Goal: Download file/media

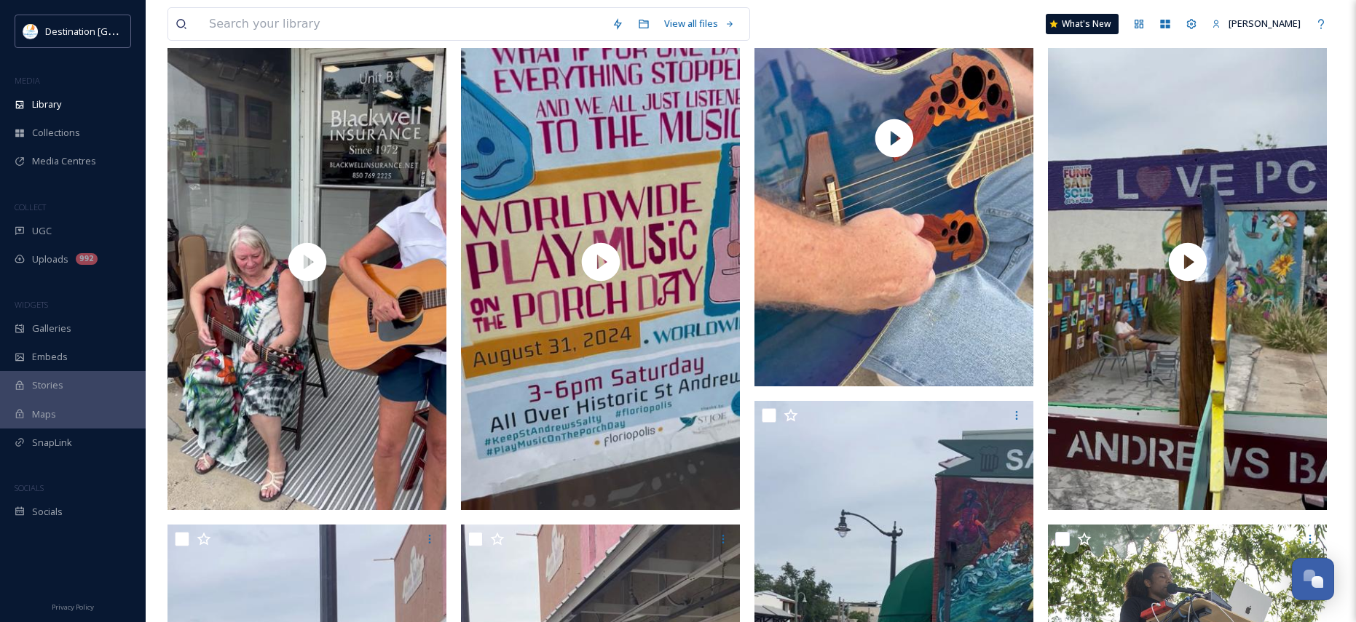
scroll to position [703, 0]
click at [48, 92] on div "Library" at bounding box center [73, 104] width 146 height 28
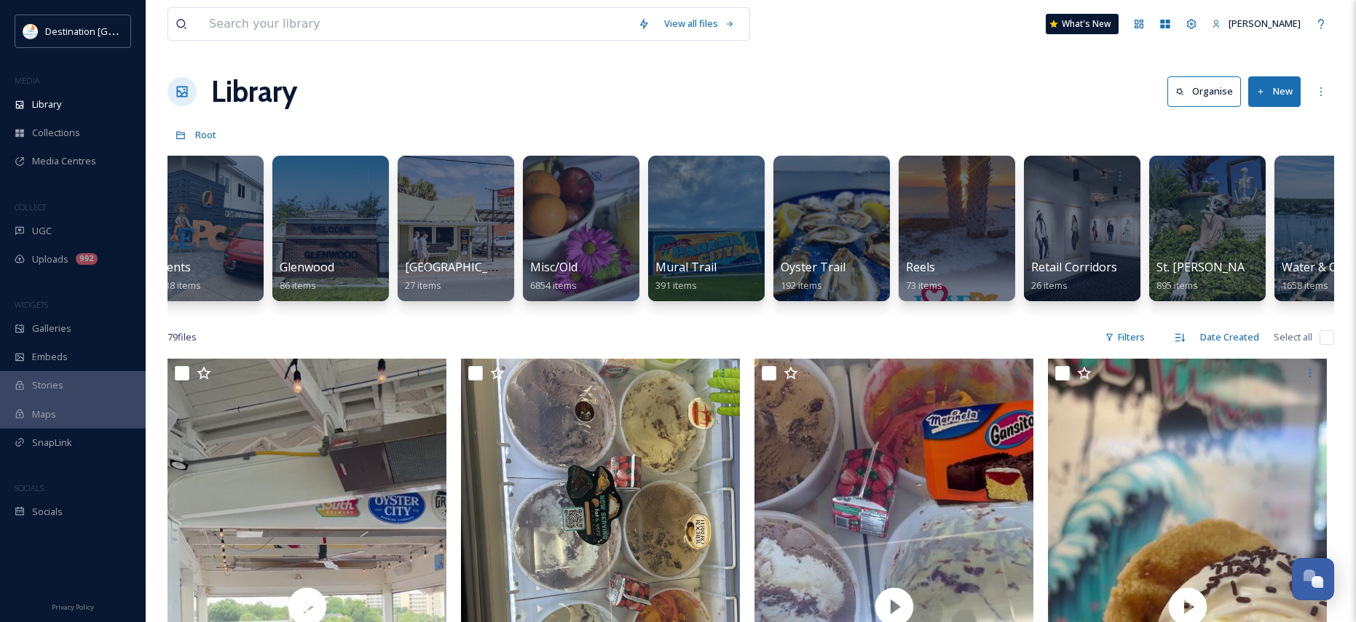
scroll to position [0, 1213]
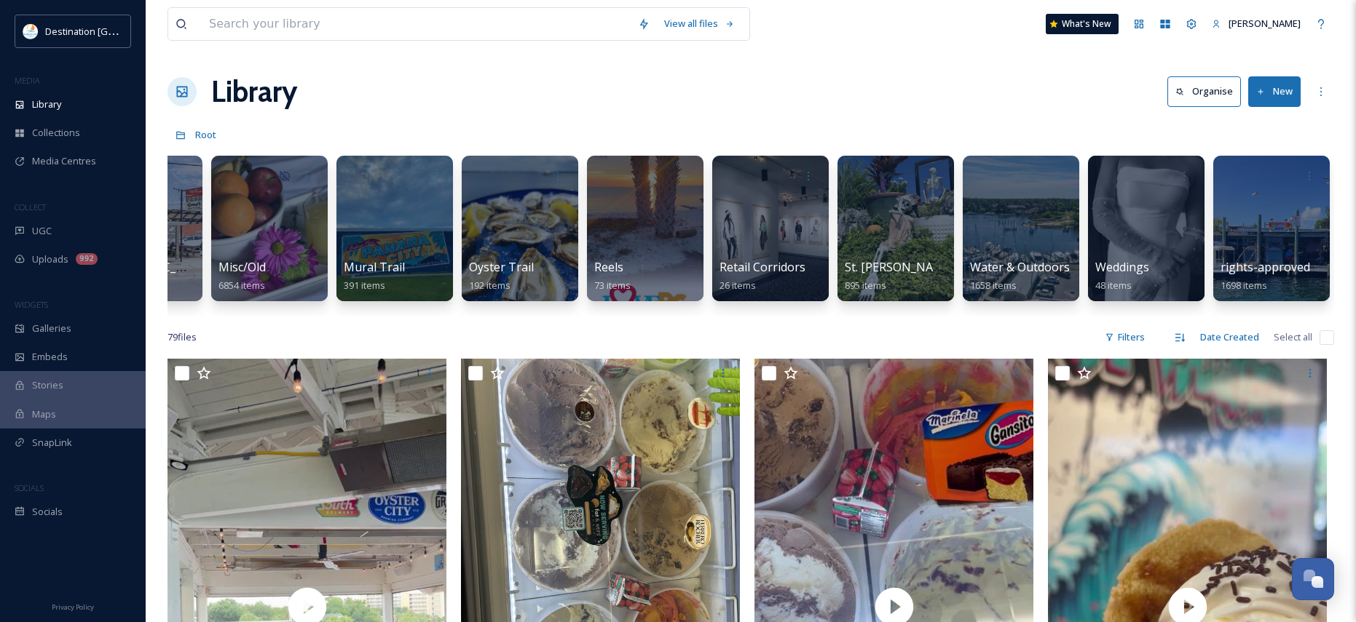
click at [665, 87] on div "Library Organise New" at bounding box center [750, 92] width 1166 height 44
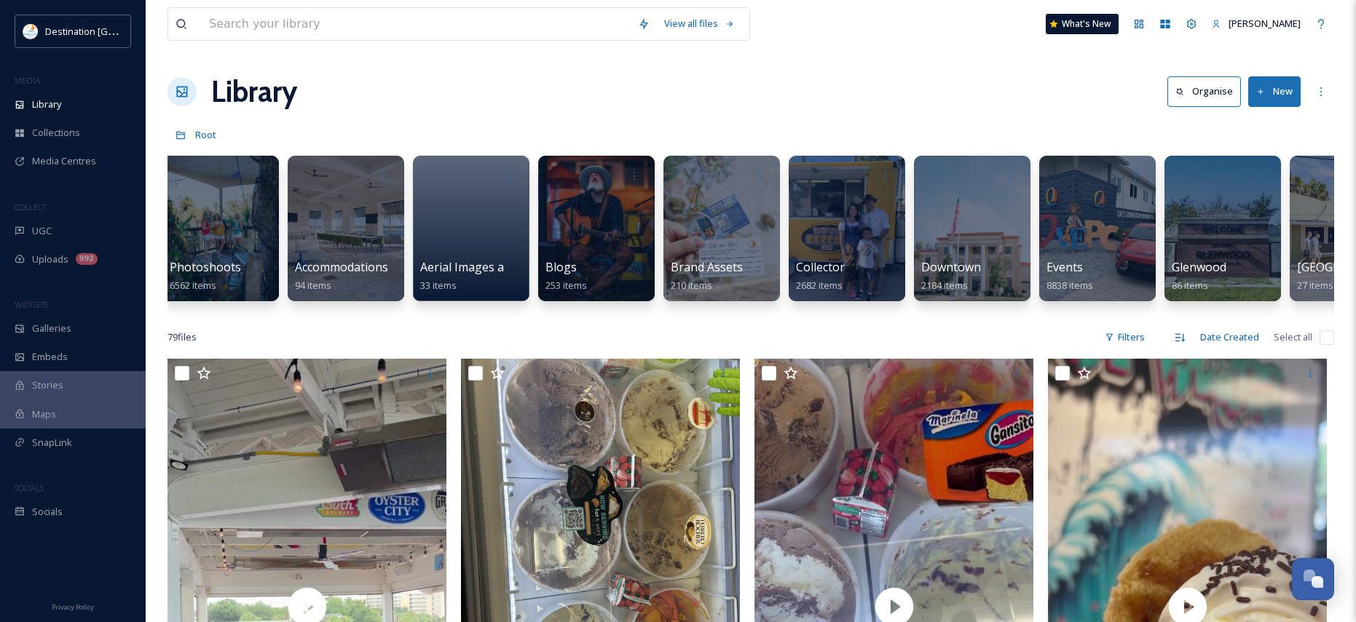
scroll to position [0, 0]
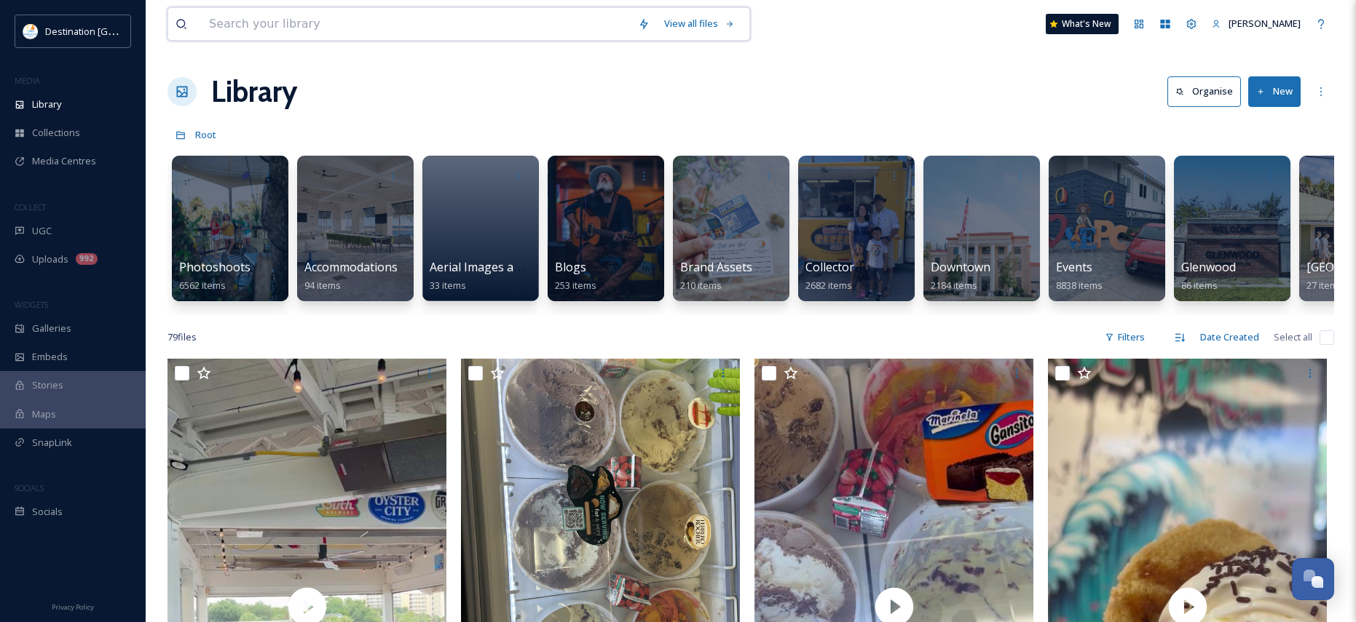
click at [222, 18] on input at bounding box center [416, 24] width 429 height 32
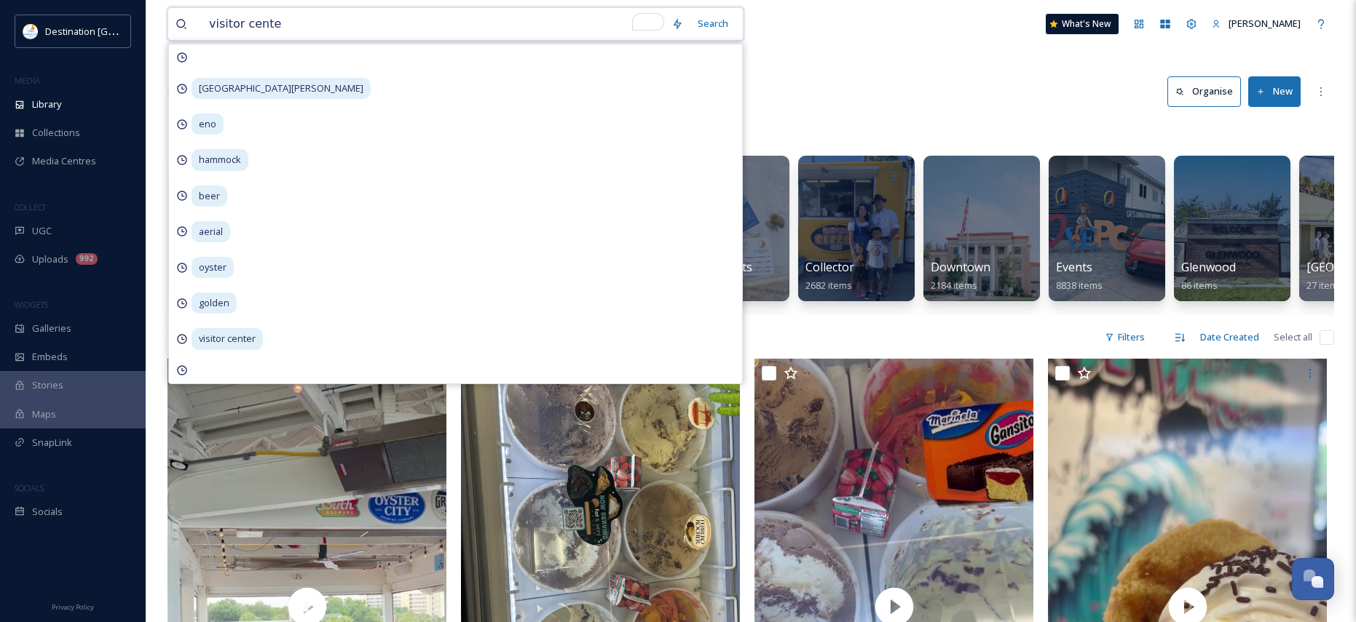
type input "visitor center"
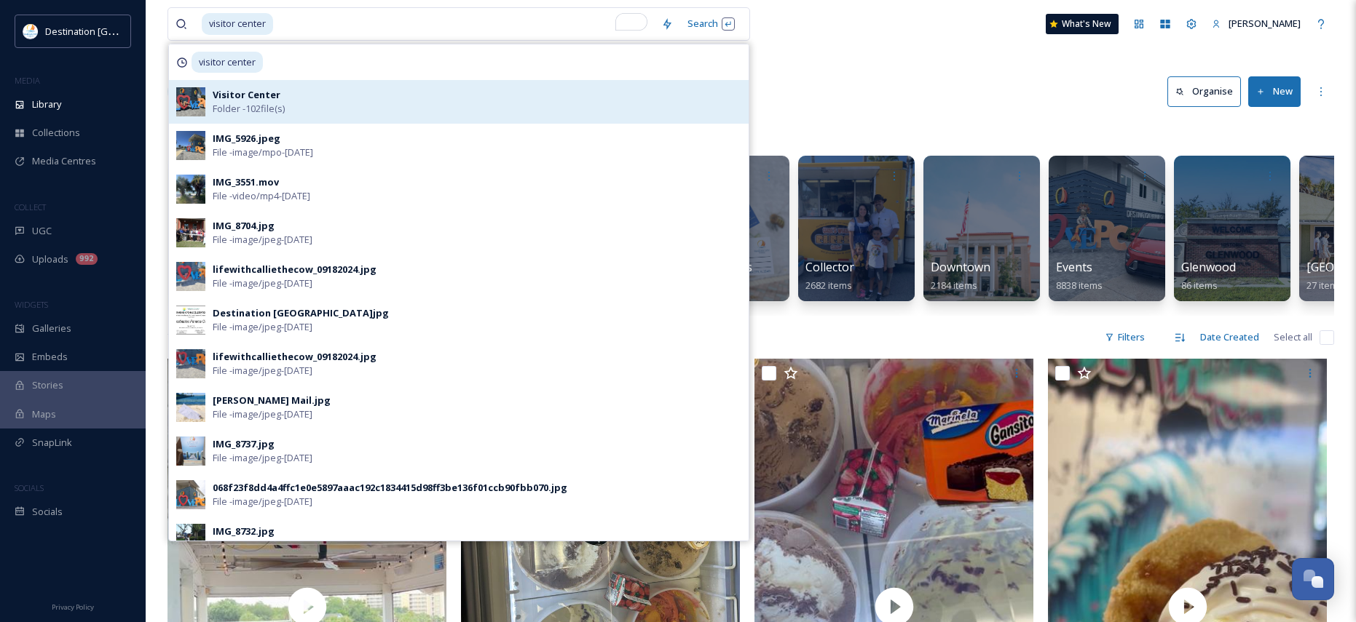
click at [273, 108] on span "Folder - 102 file(s)" at bounding box center [249, 109] width 72 height 14
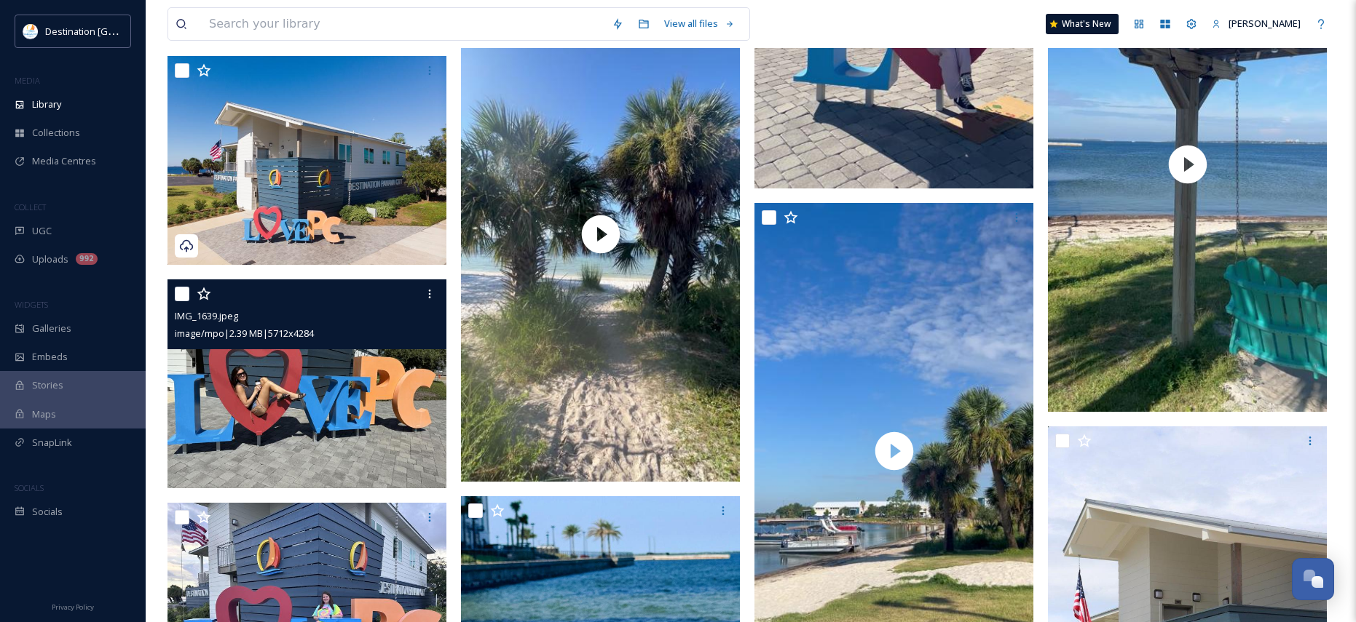
scroll to position [510, 0]
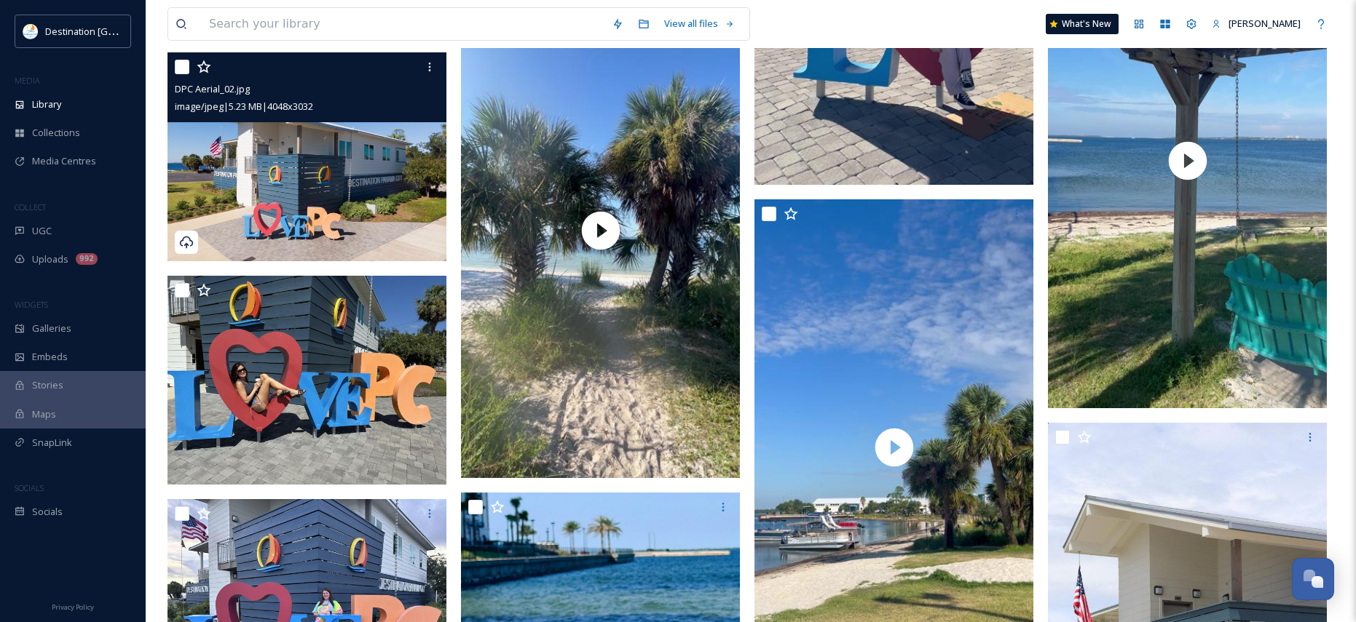
click at [288, 193] on img at bounding box center [306, 156] width 279 height 209
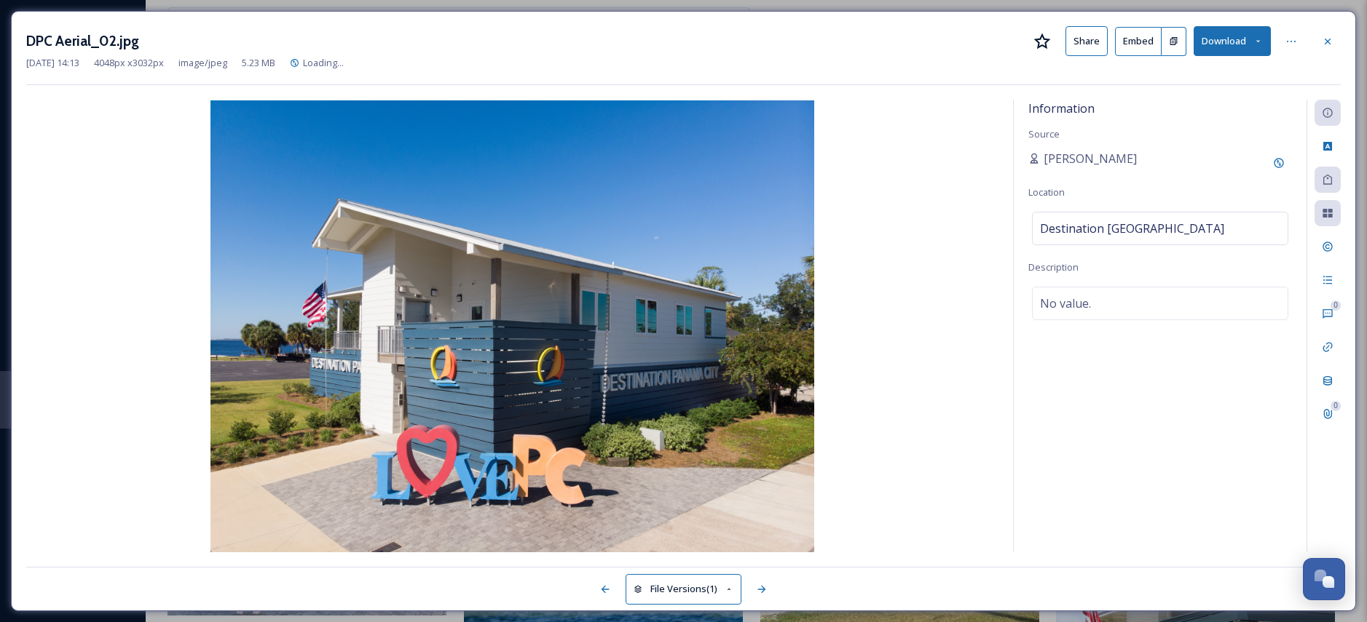
click at [1257, 36] on icon at bounding box center [1257, 40] width 9 height 9
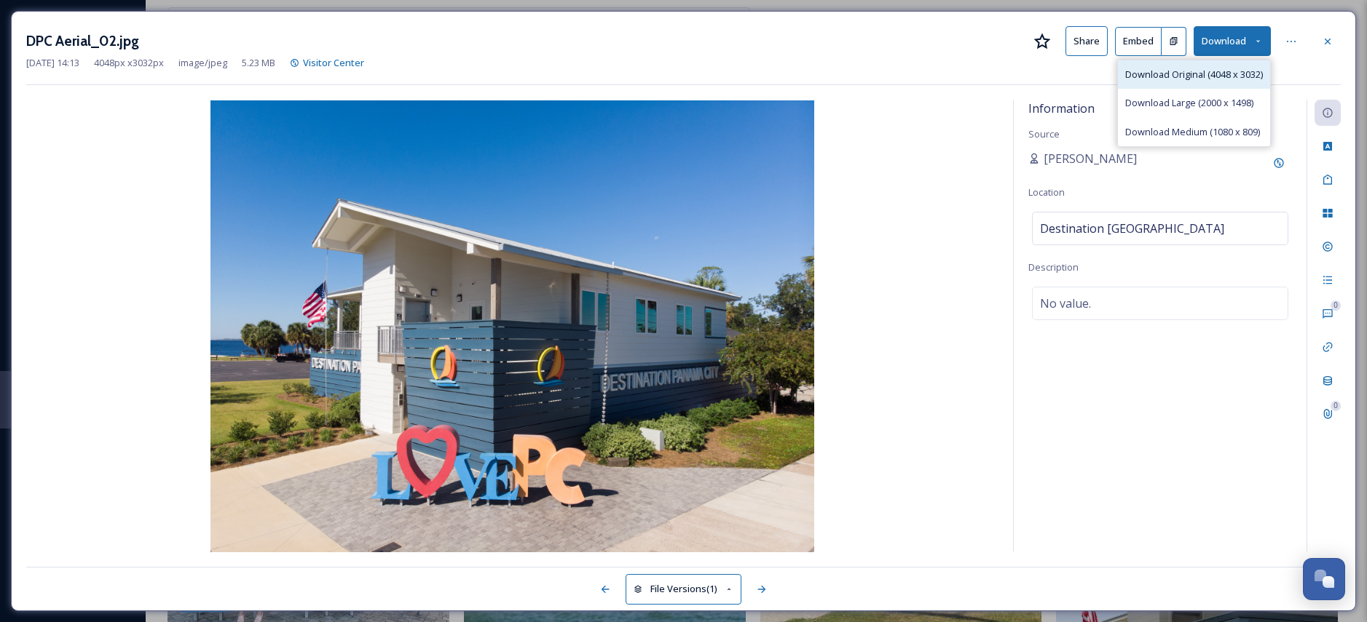
click at [1177, 71] on span "Download Original (4048 x 3032)" at bounding box center [1194, 75] width 138 height 14
click at [1327, 40] on icon at bounding box center [1327, 41] width 6 height 6
